Goal: Task Accomplishment & Management: Complete application form

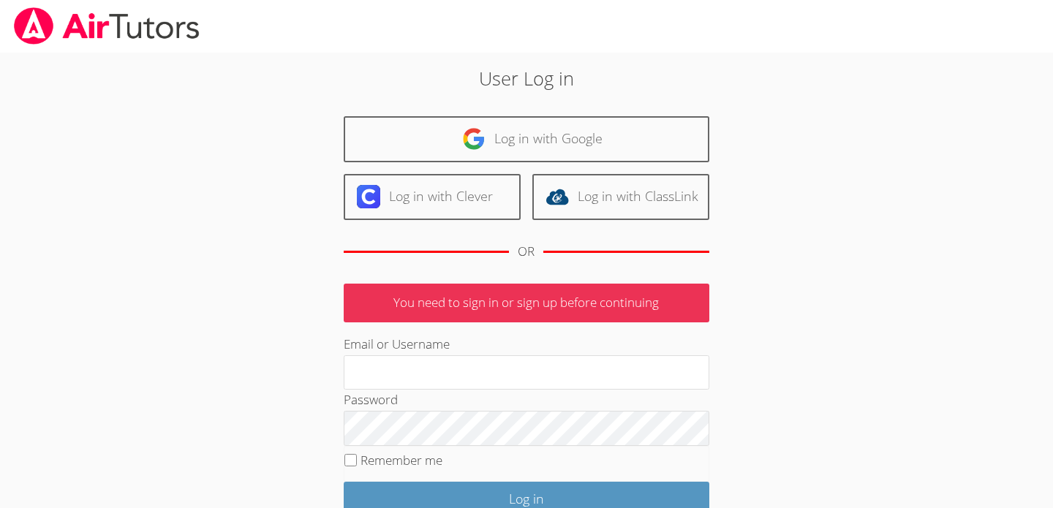
type input "[EMAIL_ADDRESS][DOMAIN_NAME]"
click at [382, 465] on label "Remember me" at bounding box center [401, 460] width 82 height 17
click at [357, 465] on input "Remember me" at bounding box center [350, 460] width 12 height 12
checkbox input "true"
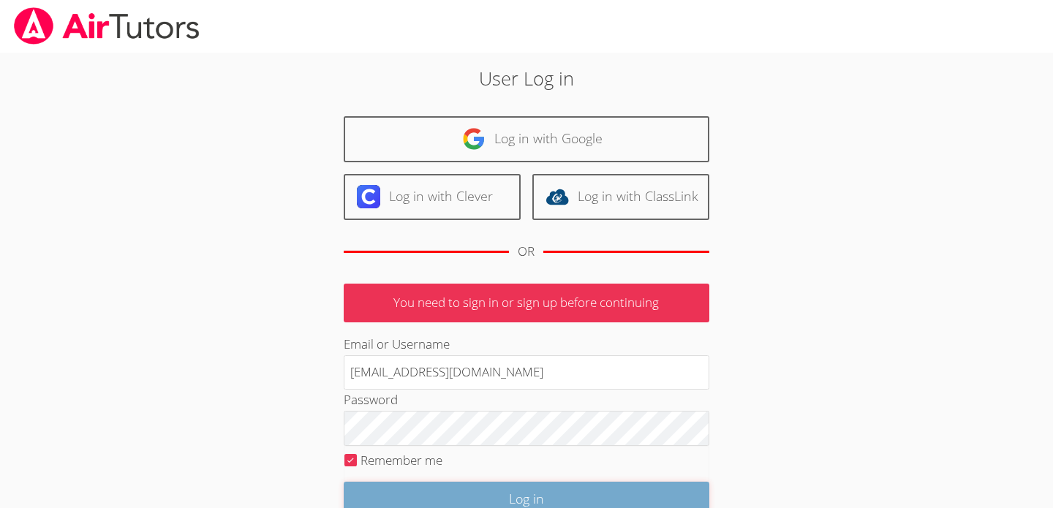
click at [413, 482] on input "Log in" at bounding box center [527, 499] width 366 height 34
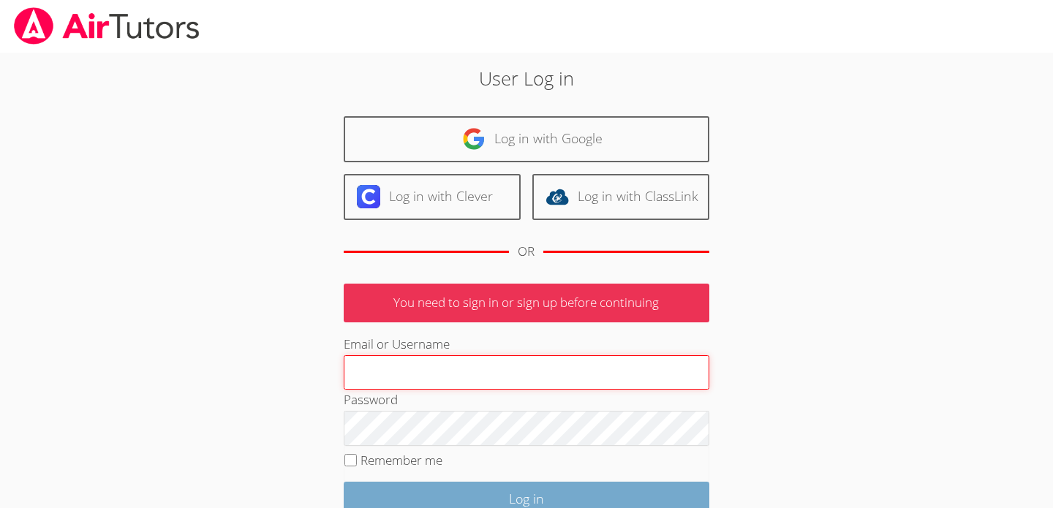
type input "[EMAIL_ADDRESS][DOMAIN_NAME]"
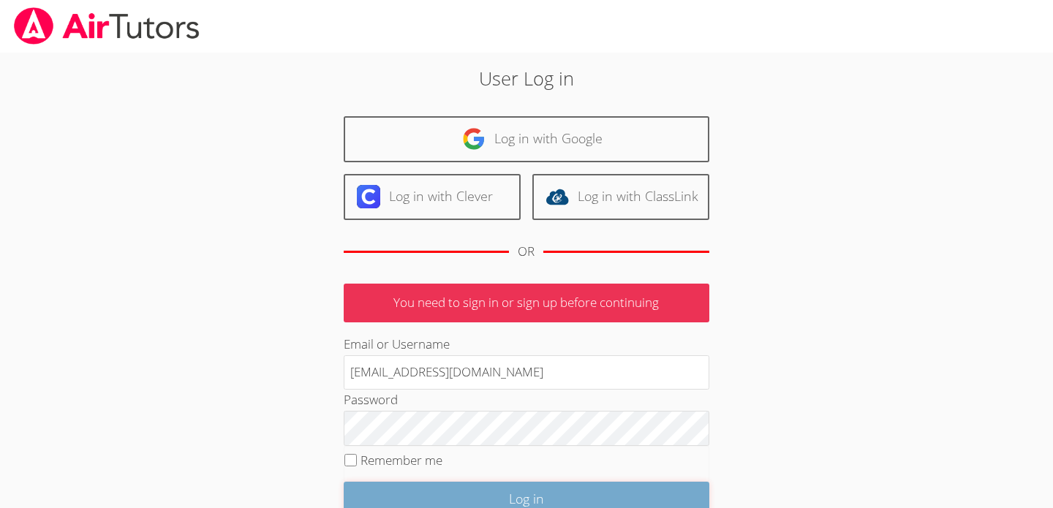
click at [431, 494] on input "Log in" at bounding box center [527, 499] width 366 height 34
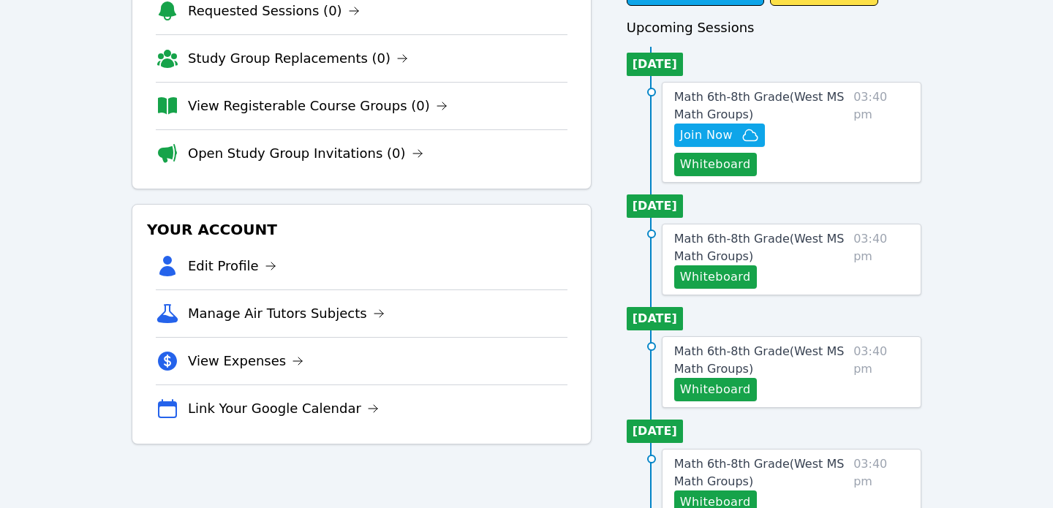
scroll to position [147, 0]
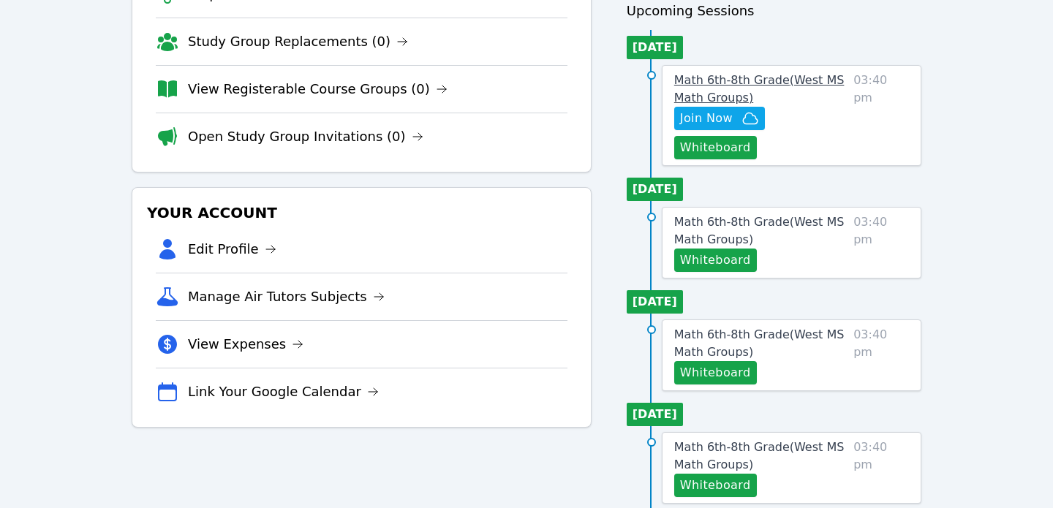
click at [748, 83] on span "Math 6th-8th Grade ( West MS Math Groups )" at bounding box center [759, 88] width 170 height 31
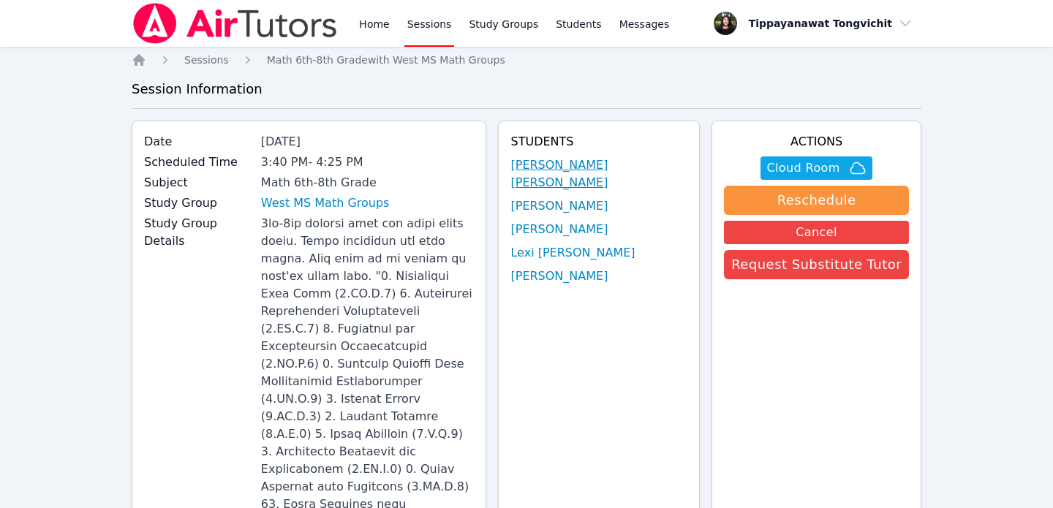
click at [579, 163] on link "[PERSON_NAME] [PERSON_NAME]" at bounding box center [598, 173] width 177 height 35
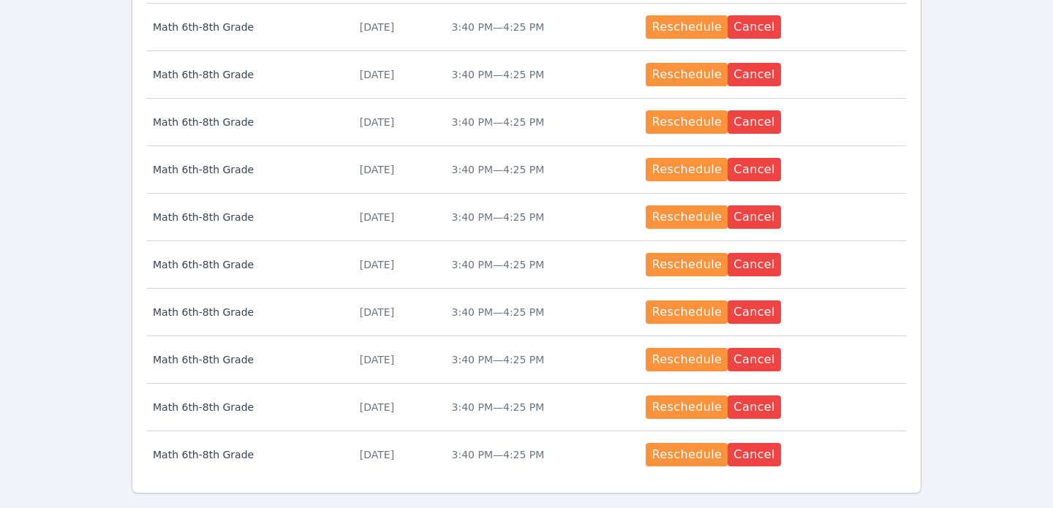
scroll to position [698, 0]
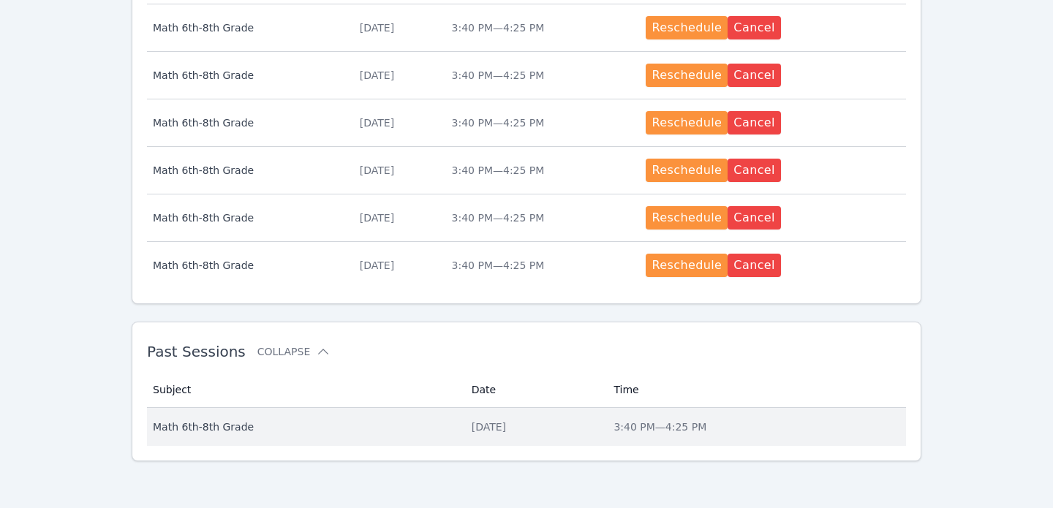
click at [269, 423] on span "Math 6th-8th Grade" at bounding box center [303, 427] width 301 height 15
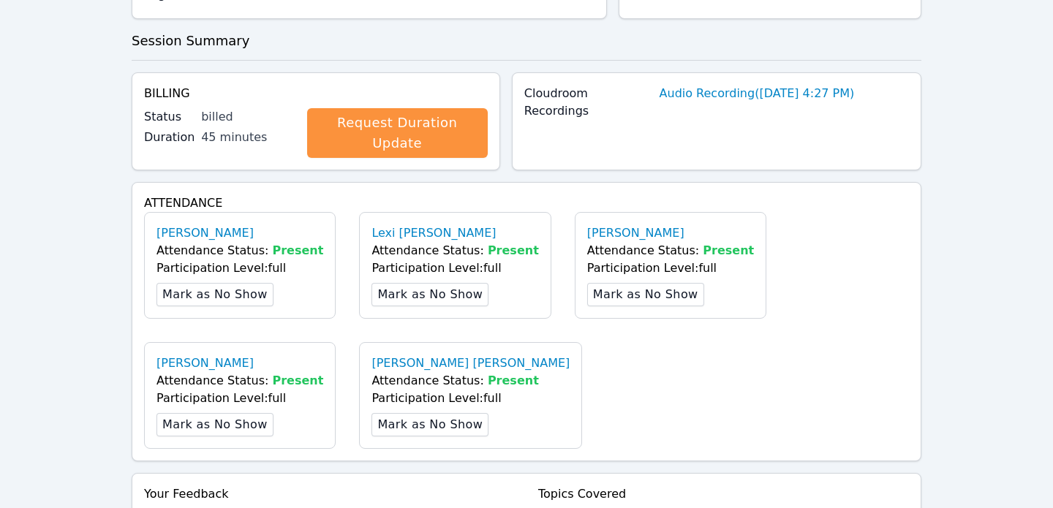
scroll to position [1048, 0]
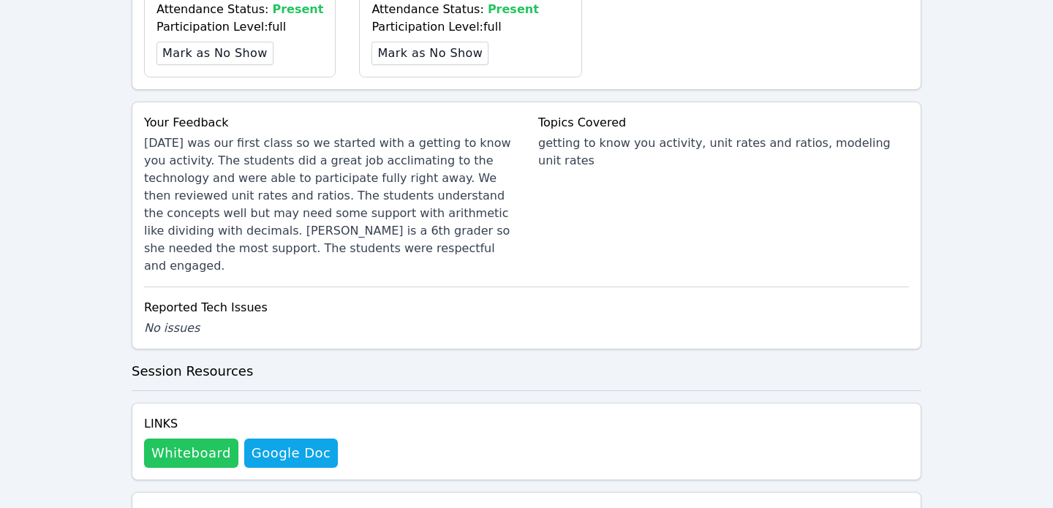
click at [173, 439] on button "Whiteboard" at bounding box center [191, 453] width 94 height 29
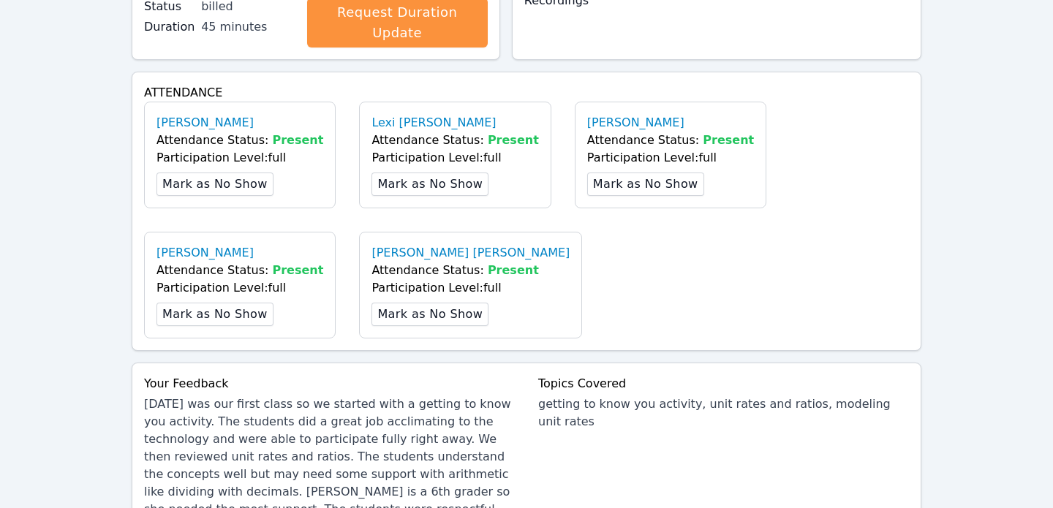
scroll to position [938, 0]
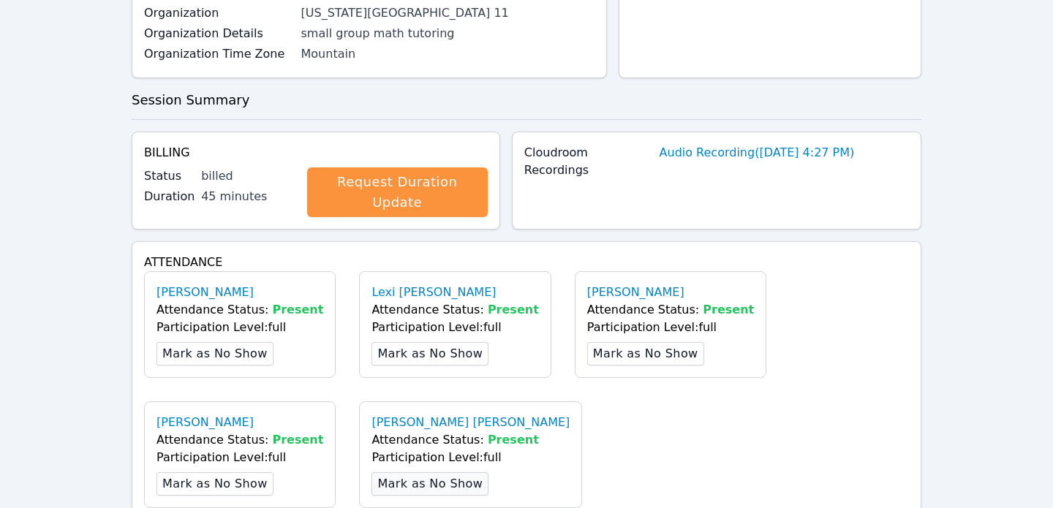
scroll to position [0, 0]
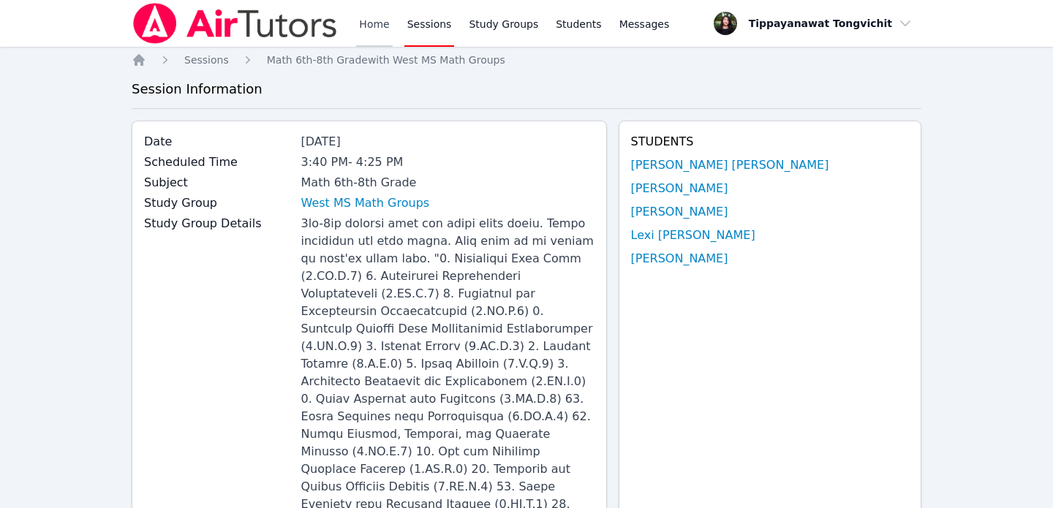
click at [383, 34] on link "Home" at bounding box center [374, 23] width 36 height 47
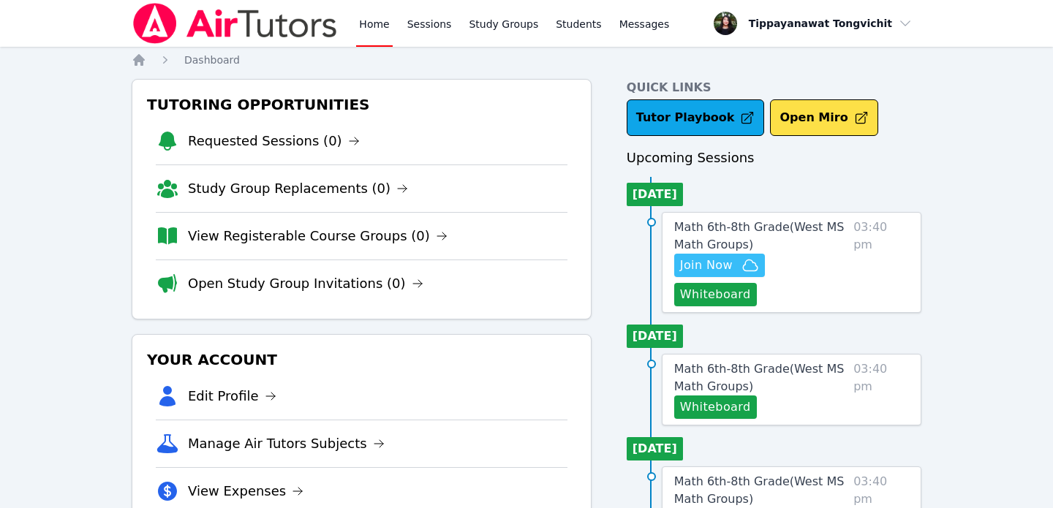
scroll to position [41, 0]
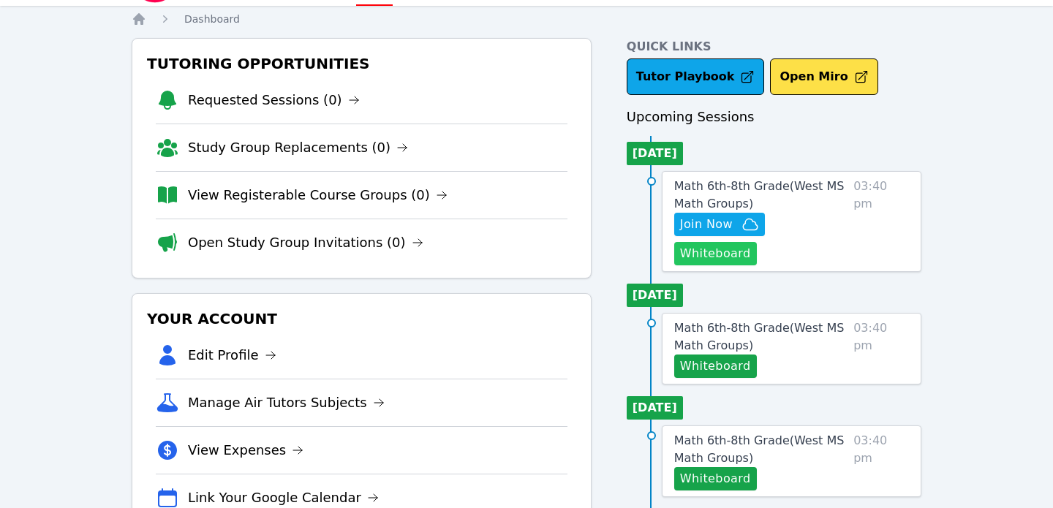
click at [757, 242] on button "Whiteboard" at bounding box center [715, 253] width 83 height 23
click at [748, 211] on link "Math 6th-8th Grade ( West MS Math Groups )" at bounding box center [760, 195] width 173 height 35
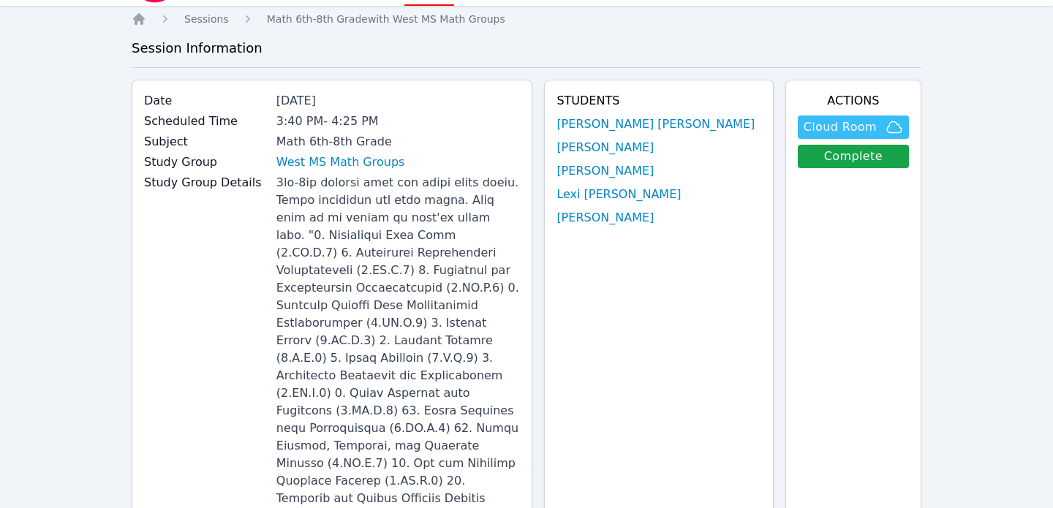
click at [851, 118] on span "Cloud Room" at bounding box center [840, 127] width 73 height 18
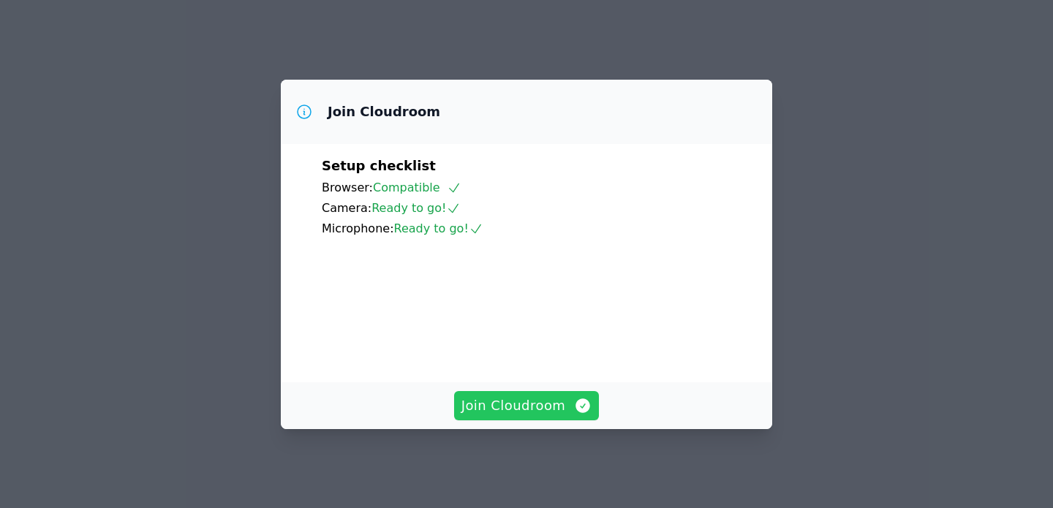
click at [544, 415] on span "Join Cloudroom" at bounding box center [526, 406] width 131 height 20
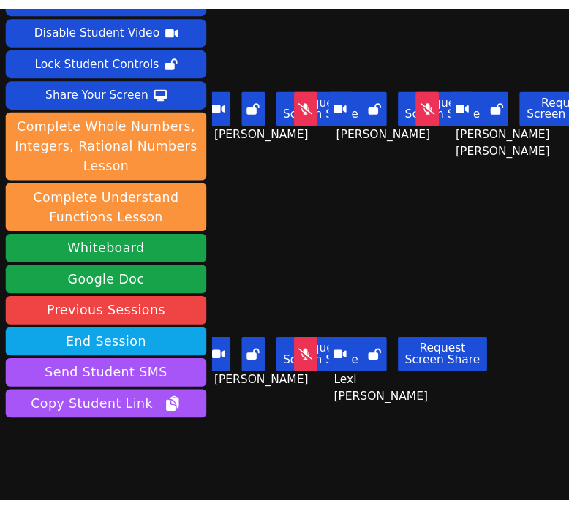
scroll to position [91, 0]
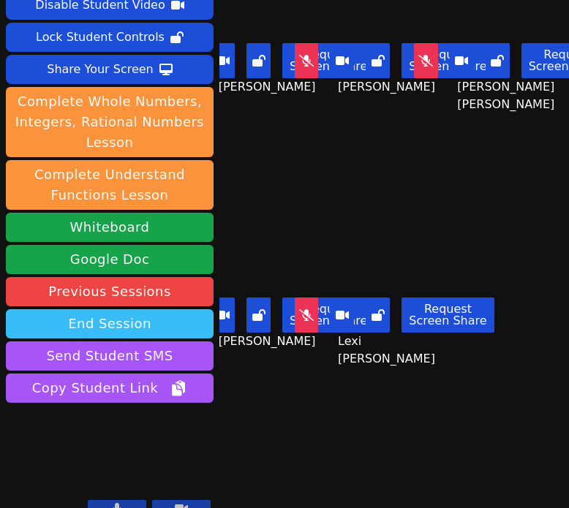
click at [160, 309] on button "End Session" at bounding box center [110, 323] width 208 height 29
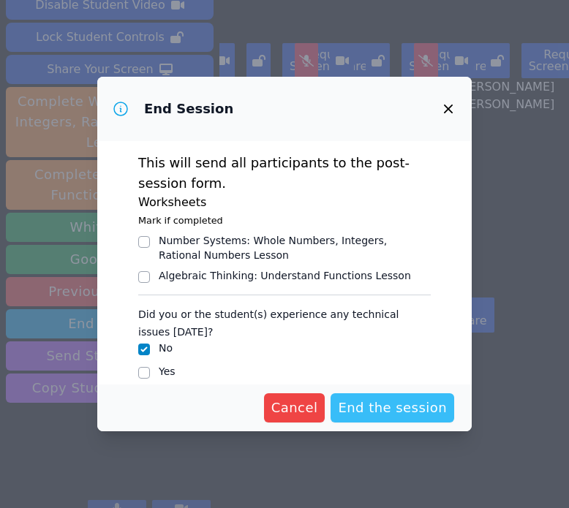
click at [369, 412] on span "End the session" at bounding box center [392, 408] width 109 height 20
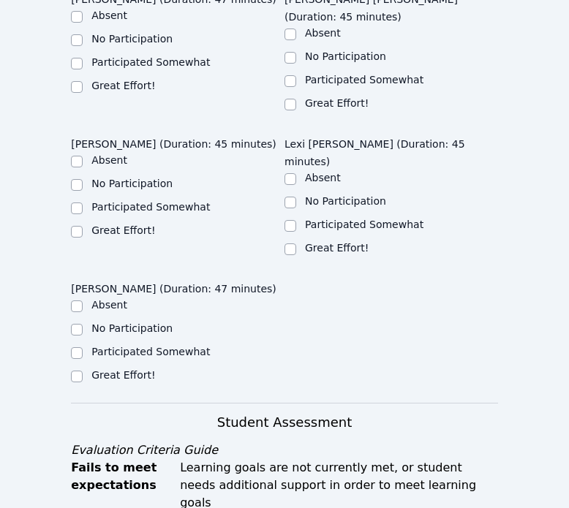
scroll to position [787, 0]
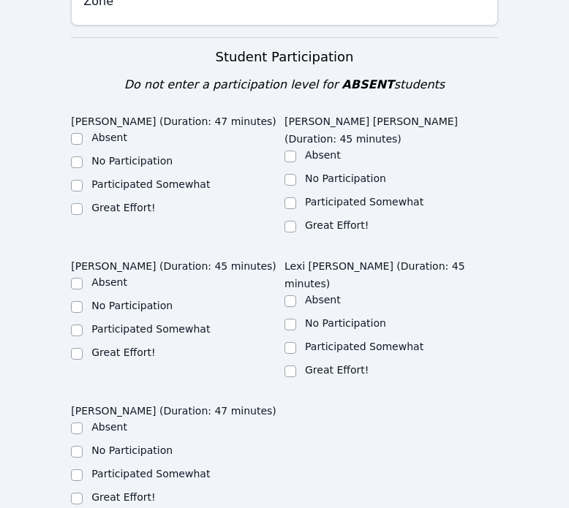
click at [110, 202] on label "Great Effort!" at bounding box center [123, 208] width 64 height 12
click at [83, 203] on input "Great Effort!" at bounding box center [77, 209] width 12 height 12
checkbox input "true"
click at [367, 218] on div "Great Effort!" at bounding box center [391, 227] width 214 height 18
click at [350, 219] on label "Great Effort!" at bounding box center [337, 225] width 64 height 12
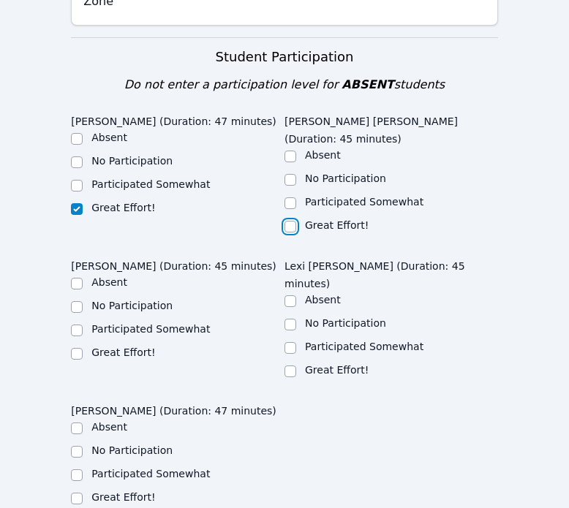
click at [296, 221] on input "Great Effort!" at bounding box center [290, 227] width 12 height 12
checkbox input "true"
click at [341, 364] on label "Great Effort!" at bounding box center [337, 370] width 64 height 12
click at [296, 366] on input "Great Effort!" at bounding box center [290, 372] width 12 height 12
checkbox input "true"
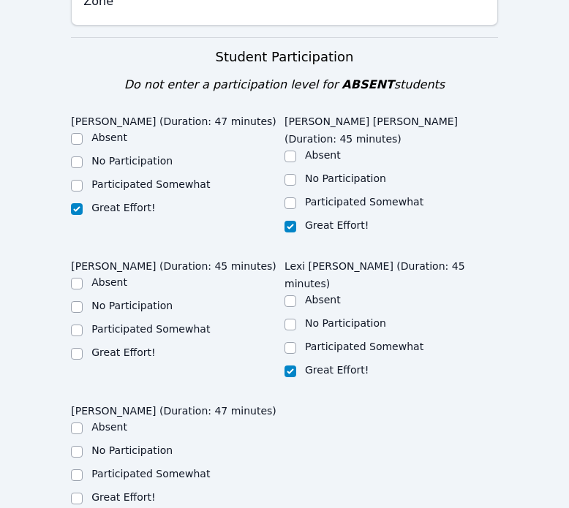
click at [141, 347] on label "Great Effort!" at bounding box center [123, 353] width 64 height 12
click at [83, 348] on input "Great Effort!" at bounding box center [77, 354] width 12 height 12
checkbox input "true"
click at [121, 491] on label "Great Effort!" at bounding box center [123, 497] width 64 height 12
click at [83, 493] on input "Great Effort!" at bounding box center [77, 499] width 12 height 12
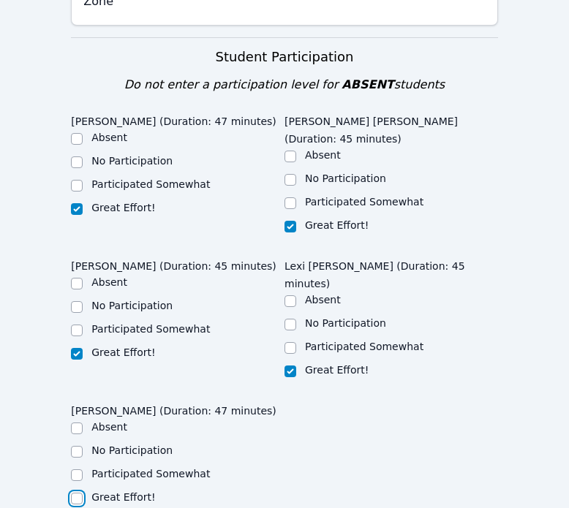
checkbox input "true"
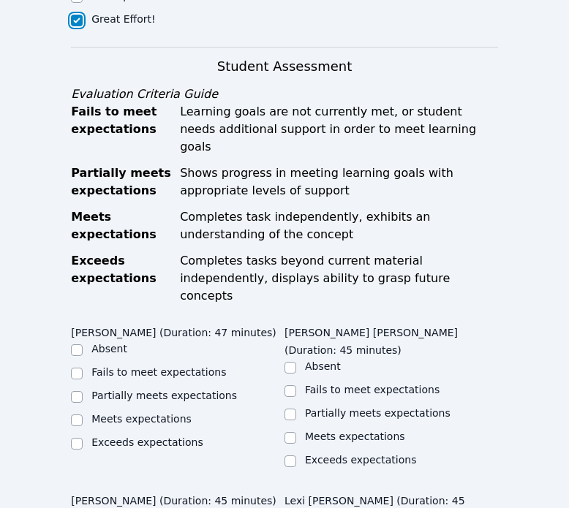
scroll to position [1338, 0]
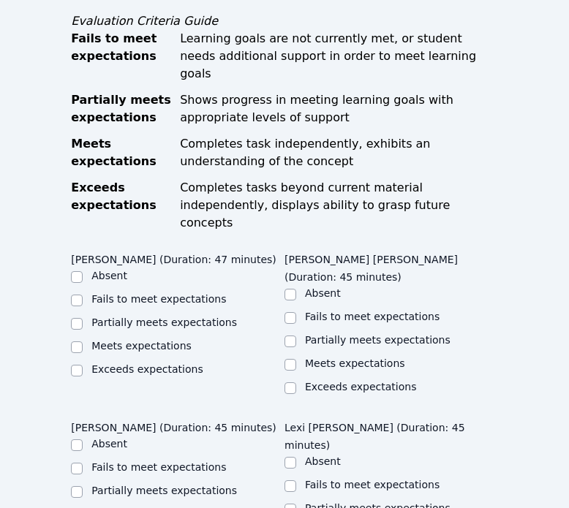
click at [128, 340] on label "Meets expectations" at bounding box center [141, 346] width 100 height 12
click at [83, 341] on input "Meets expectations" at bounding box center [77, 347] width 12 height 12
checkbox input "true"
click at [327, 358] on label "Meets expectations" at bounding box center [355, 364] width 100 height 12
click at [296, 359] on input "Meets expectations" at bounding box center [290, 365] width 12 height 12
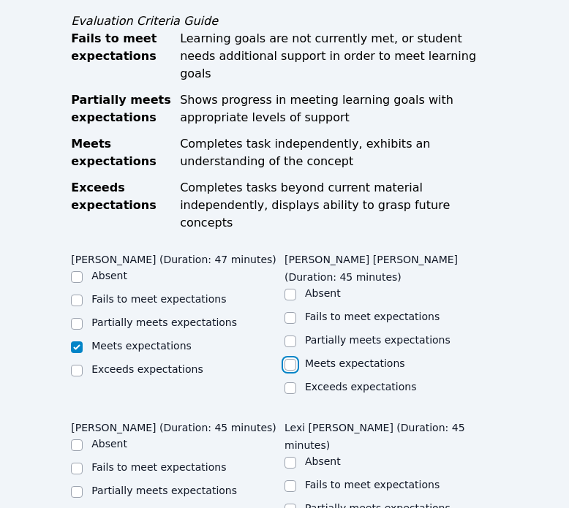
checkbox input "true"
click at [168, 507] on label "Meets expectations" at bounding box center [141, 514] width 100 height 12
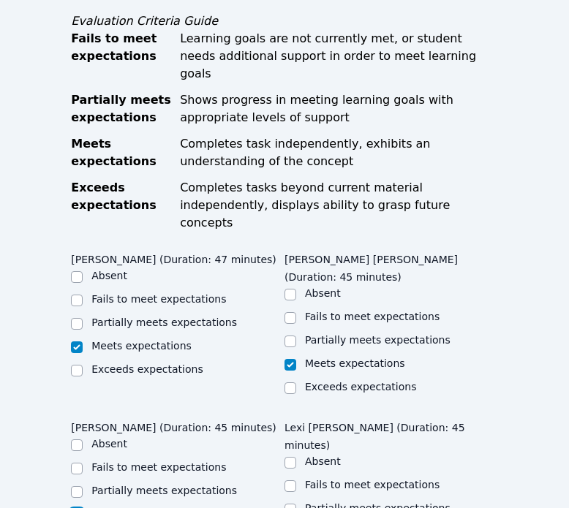
click at [83, 507] on input "Meets expectations" at bounding box center [77, 516] width 12 height 12
checkbox input "true"
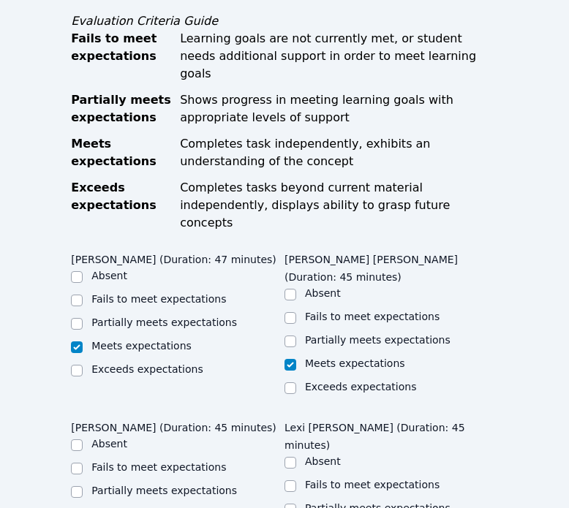
checkbox input "true"
checkbox input "false"
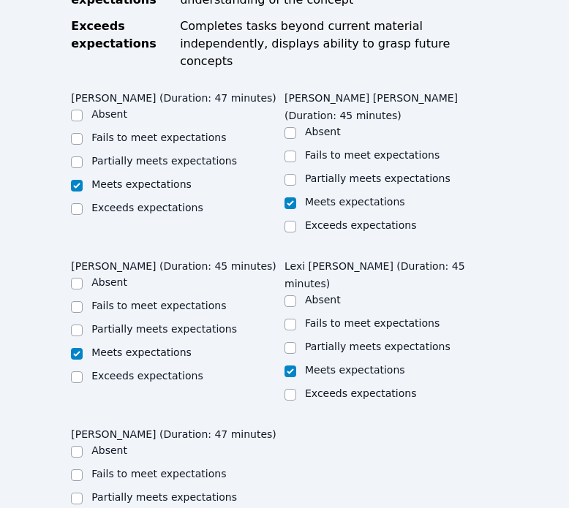
scroll to position [1800, 0]
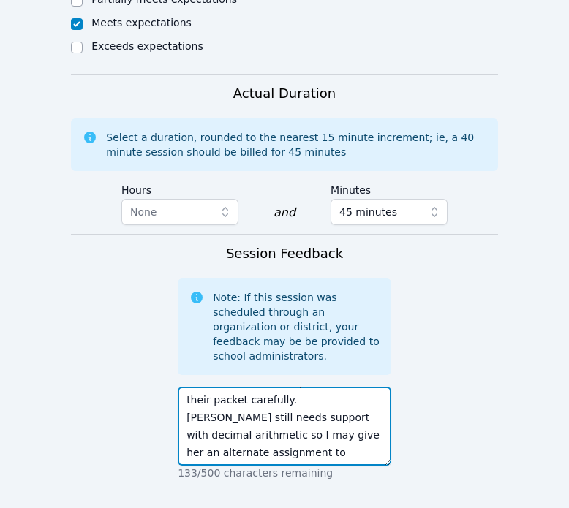
scroll to position [2058, 0]
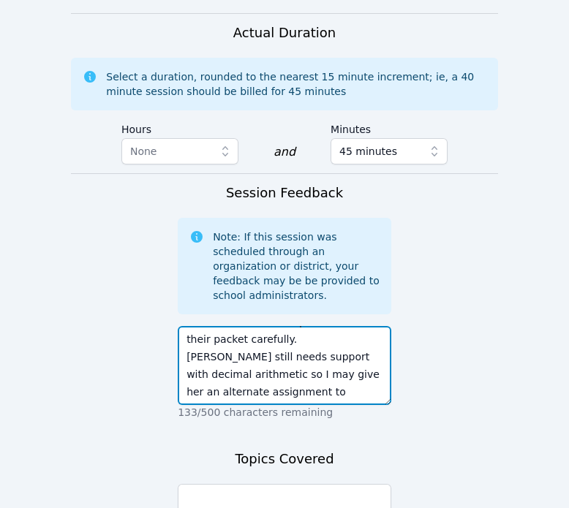
type textarea "[DATE] we continued to practice finding and understanding unit rates with real …"
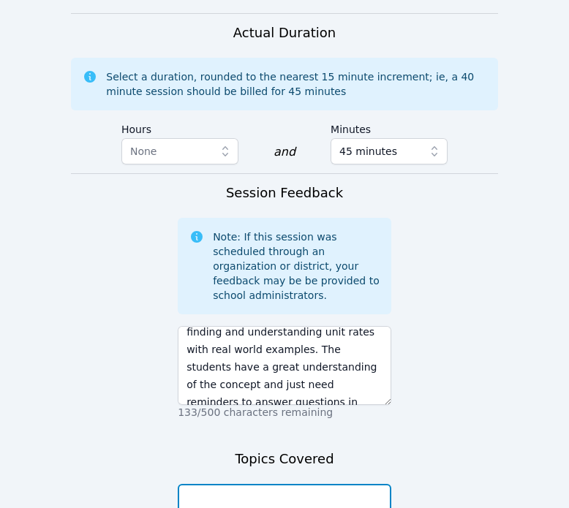
scroll to position [0, 0]
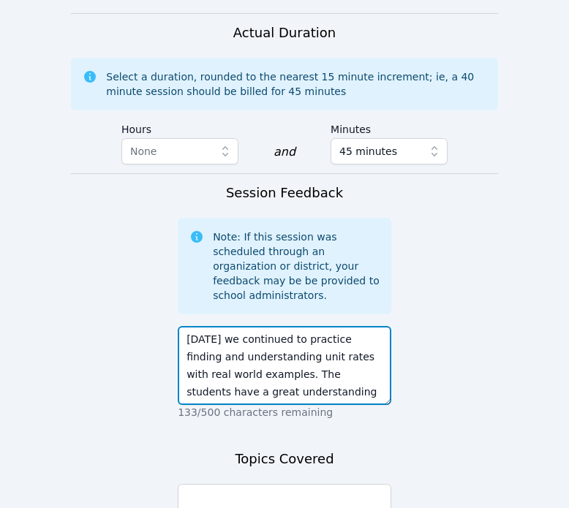
drag, startPoint x: 339, startPoint y: 145, endPoint x: 323, endPoint y: 165, distance: 25.0
click at [323, 326] on textarea "[DATE] we continued to practice finding and understanding unit rates with real …" at bounding box center [285, 365] width 214 height 79
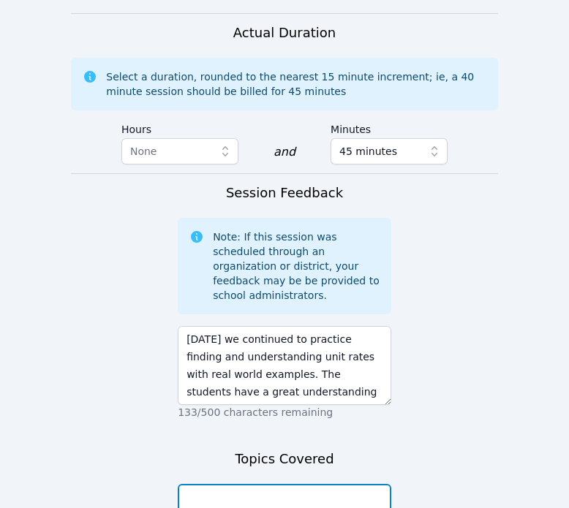
paste textarea "finding and understanding unit rates"
type textarea "finding and understanding unit rates"
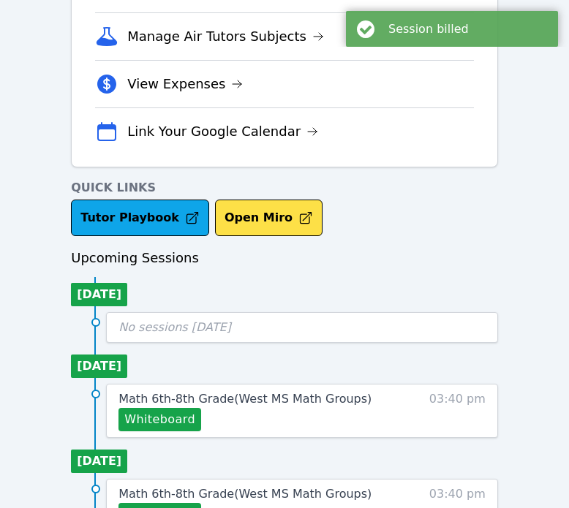
scroll to position [299, 0]
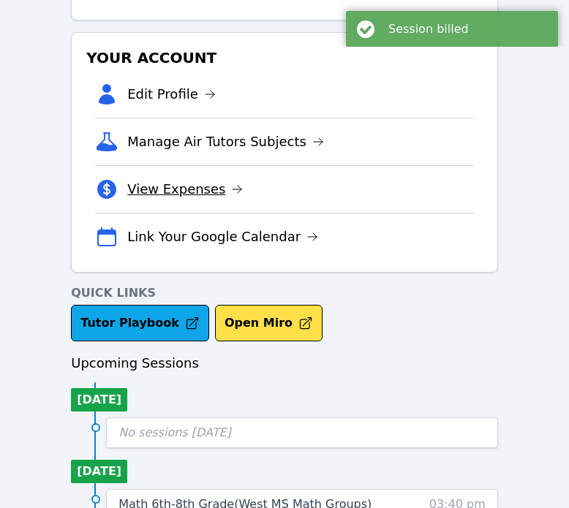
click at [182, 188] on link "View Expenses" at bounding box center [185, 189] width 116 height 20
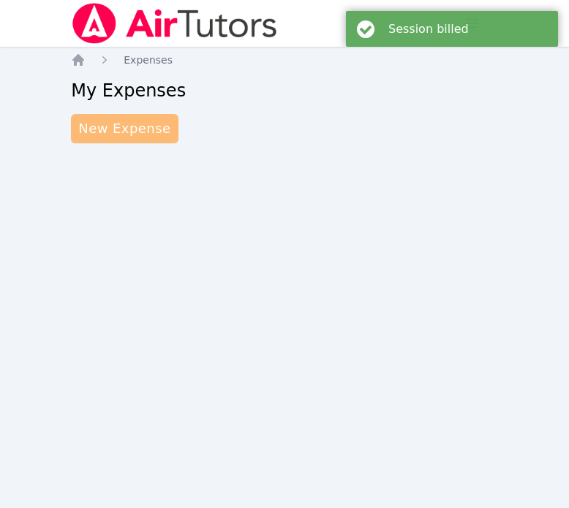
click at [143, 134] on link "New Expense" at bounding box center [124, 128] width 107 height 29
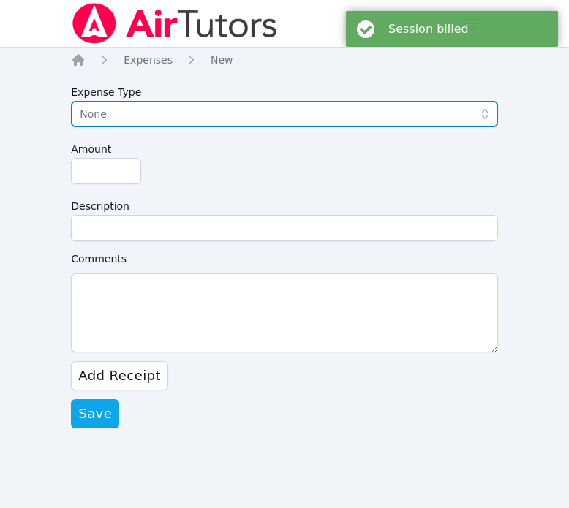
click at [173, 126] on button "None" at bounding box center [284, 114] width 427 height 26
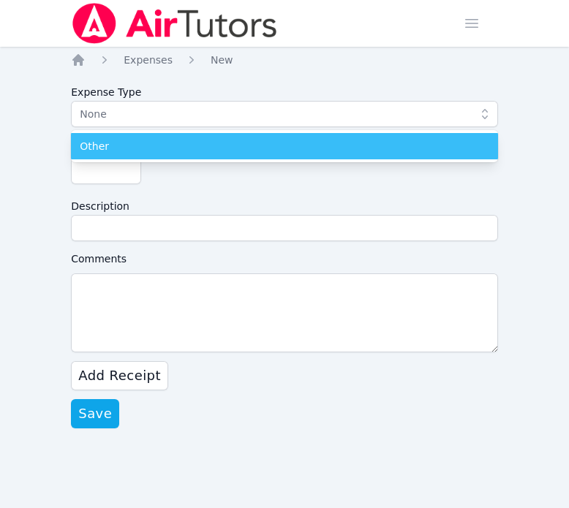
click at [163, 147] on div "Other" at bounding box center [284, 146] width 409 height 15
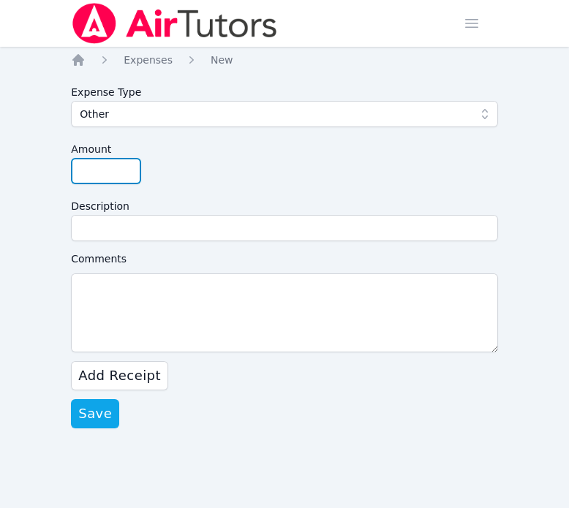
click at [117, 161] on input "Amount" at bounding box center [106, 171] width 70 height 26
type input "15"
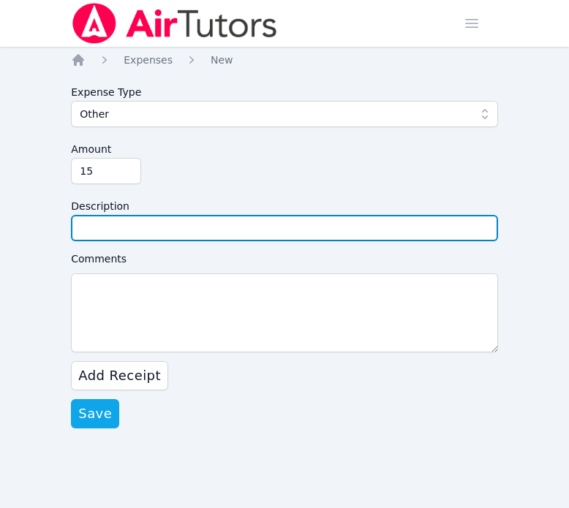
click at [118, 224] on input "Description" at bounding box center [284, 228] width 427 height 26
type input "f"
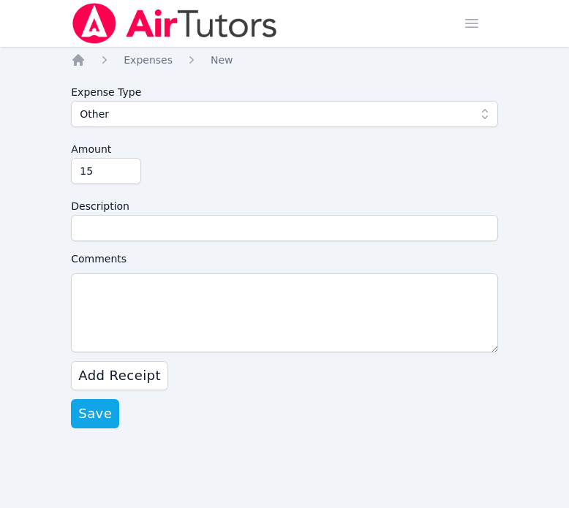
click at [202, 195] on label "Description" at bounding box center [284, 204] width 427 height 22
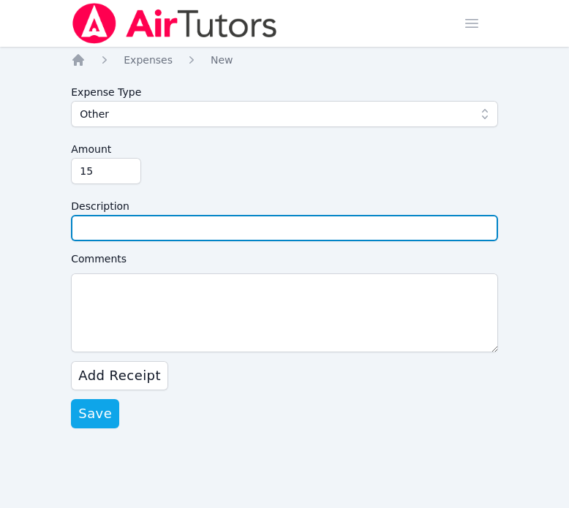
click at [202, 215] on input "Description" at bounding box center [284, 228] width 427 height 26
